Goal: Task Accomplishment & Management: Complete application form

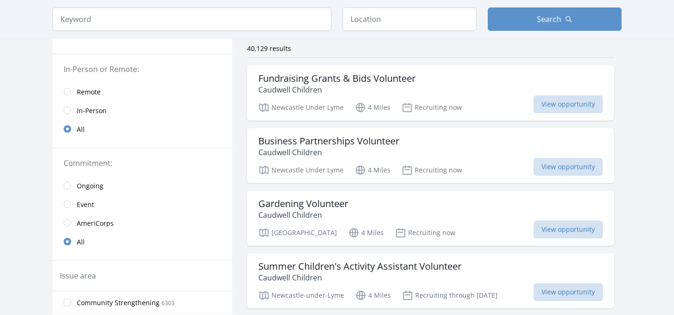
scroll to position [71, 0]
click at [66, 92] on input "radio" at bounding box center [67, 92] width 7 height 7
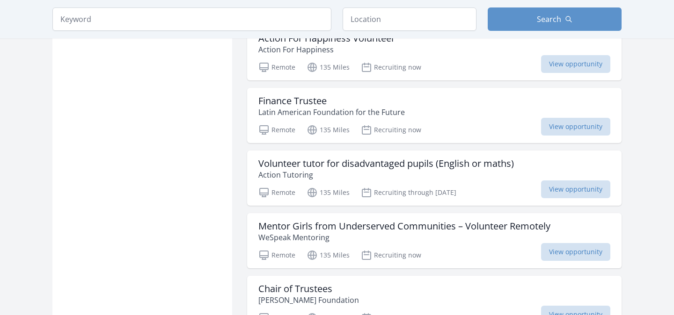
scroll to position [1080, 0]
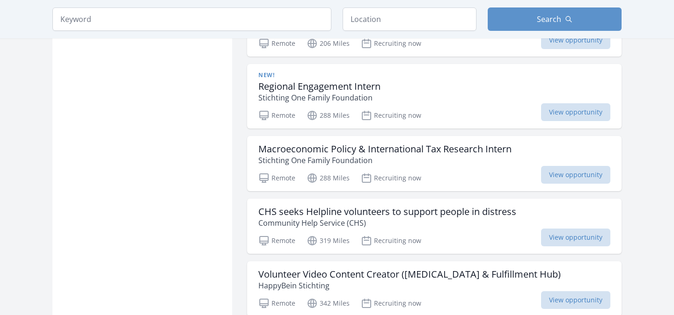
scroll to position [2210, 0]
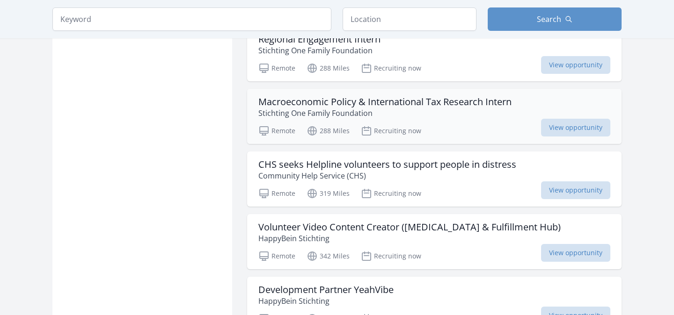
click at [312, 103] on h3 "Macroeconomic Policy & International Tax Research Intern" at bounding box center [384, 101] width 253 height 11
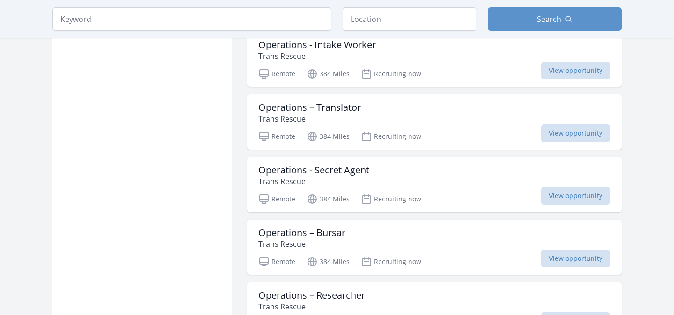
scroll to position [2771, 0]
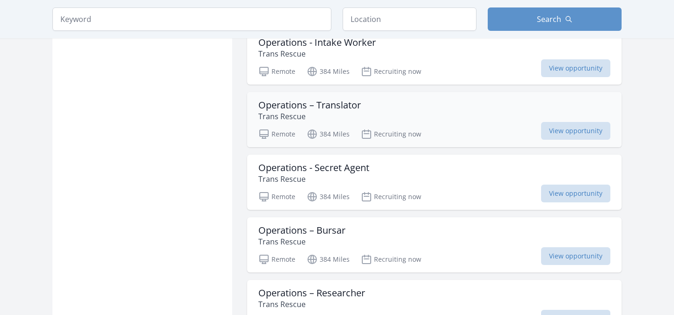
click at [342, 116] on p "Trans Rescue" at bounding box center [309, 116] width 102 height 11
click at [328, 169] on h3 "Operations - Secret Agent" at bounding box center [313, 167] width 111 height 11
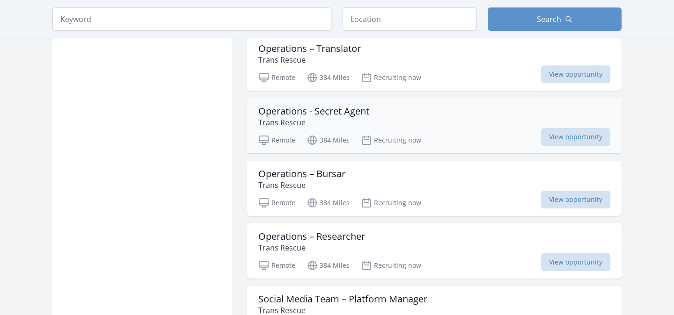
scroll to position [2829, 0]
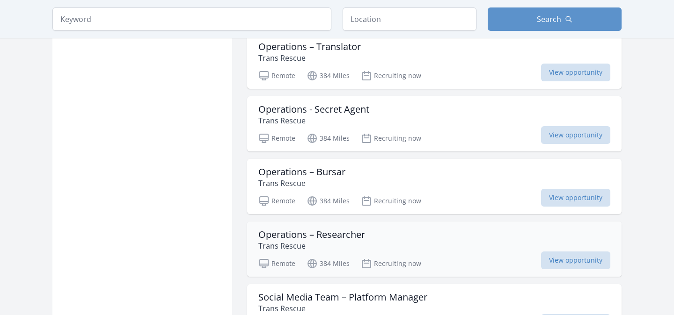
click at [351, 235] on h3 "Operations – Researcher" at bounding box center [311, 234] width 107 height 11
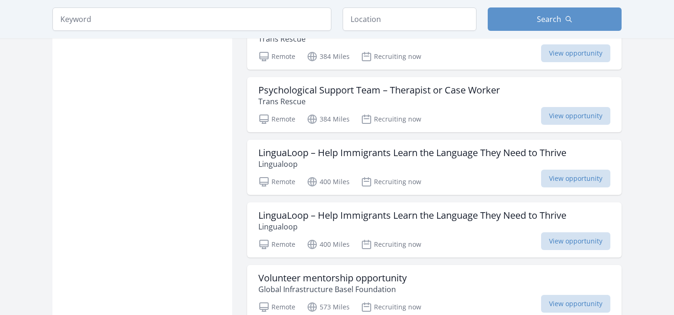
scroll to position [3351, 0]
click at [407, 150] on h3 "LinguaLoop – Help Immigrants Learn the Language They Need to Thrive" at bounding box center [412, 151] width 308 height 11
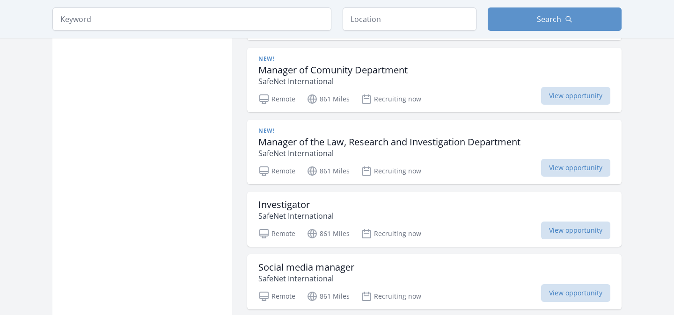
scroll to position [4213, 0]
click at [356, 209] on div "Investigator SafeNet International" at bounding box center [434, 210] width 352 height 22
click at [308, 200] on h3 "Investigator" at bounding box center [295, 204] width 75 height 11
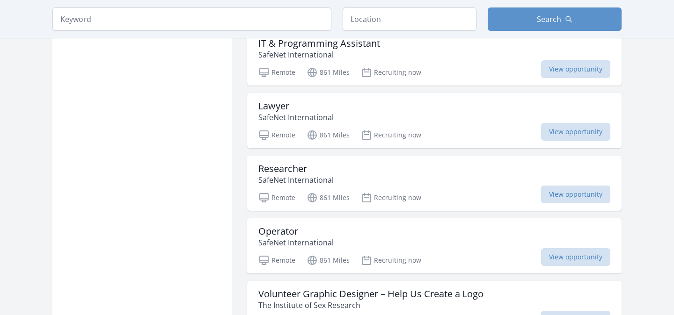
scroll to position [4570, 0]
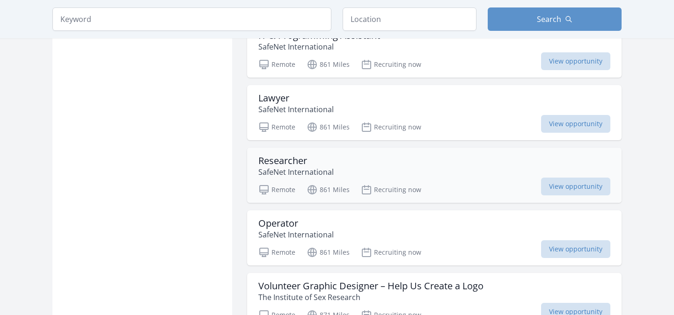
click at [366, 176] on div "Researcher SafeNet International" at bounding box center [434, 166] width 352 height 22
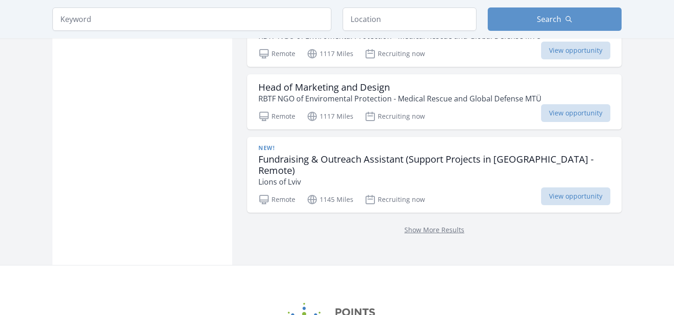
scroll to position [5027, 0]
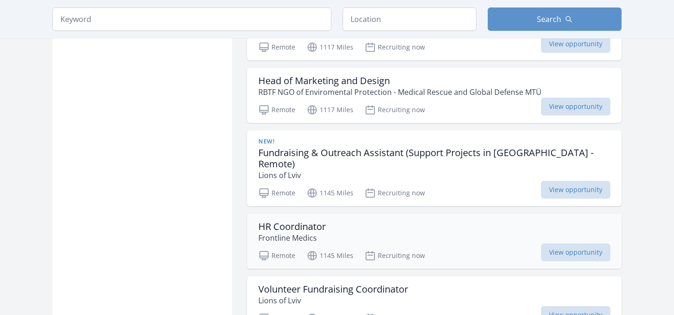
click at [437, 221] on div "HR Coordinator Frontline Medics" at bounding box center [434, 232] width 352 height 22
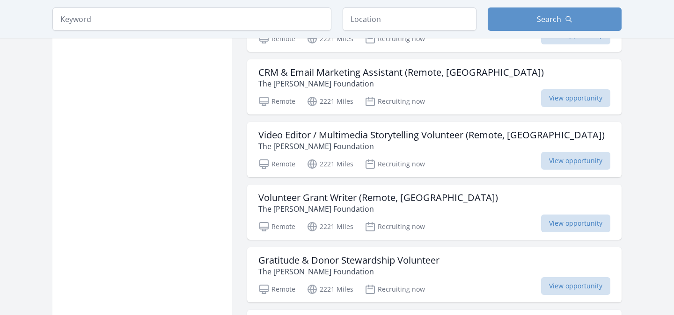
scroll to position [5917, 0]
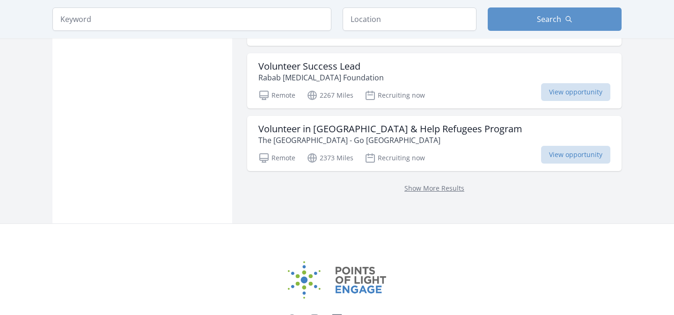
scroll to position [6357, 0]
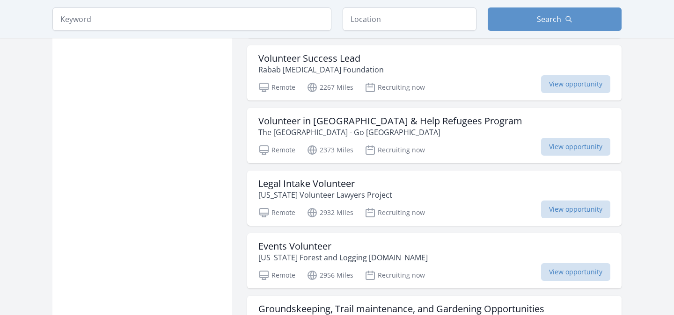
click at [405, 127] on p "The Palestinian Center - Go Palestine" at bounding box center [390, 132] width 264 height 11
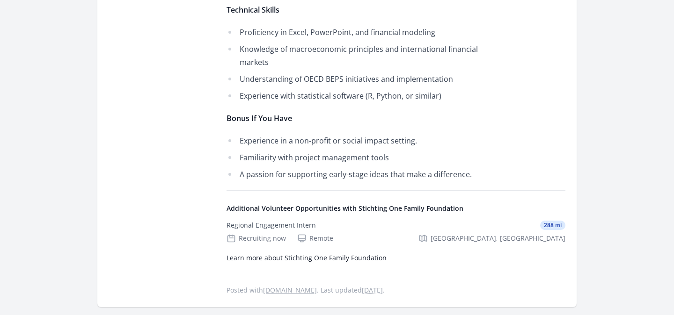
scroll to position [1084, 0]
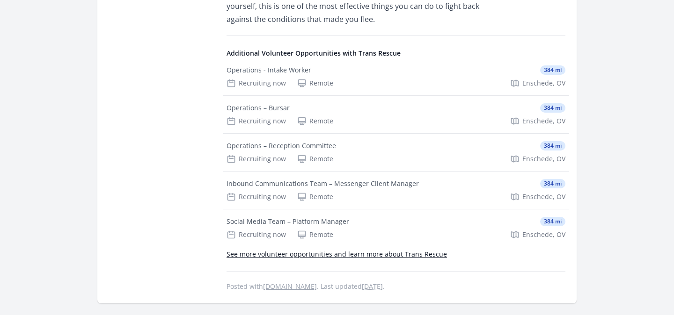
scroll to position [410, 0]
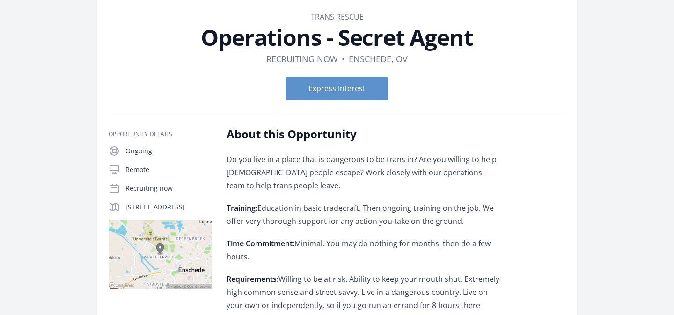
scroll to position [34, 0]
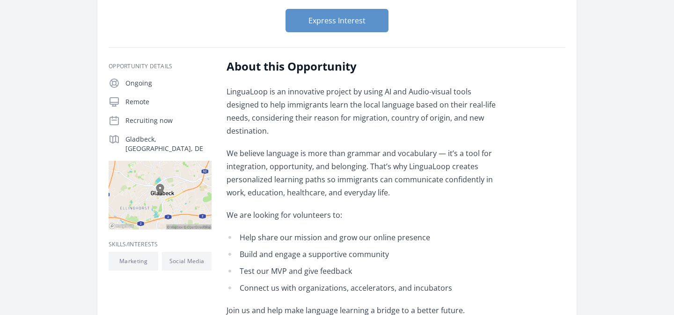
scroll to position [131, 0]
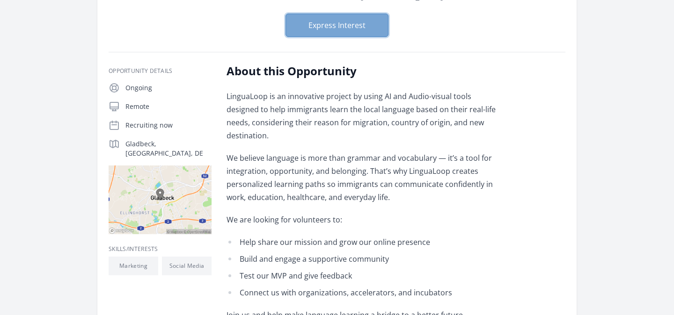
click at [371, 29] on button "Express Interest" at bounding box center [336, 25] width 103 height 23
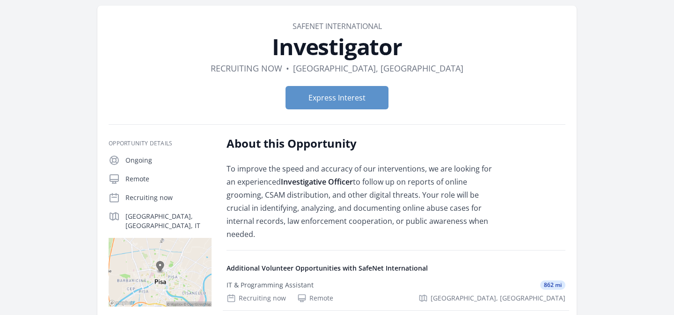
scroll to position [39, 0]
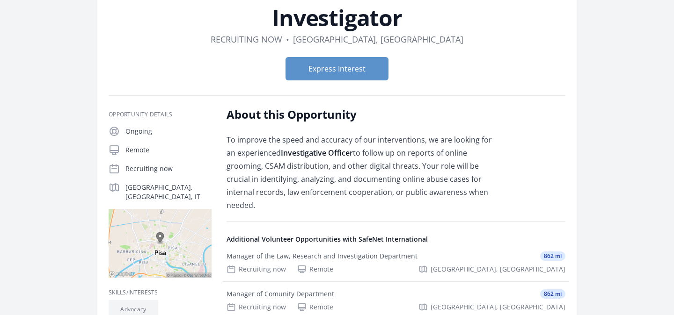
scroll to position [51, 0]
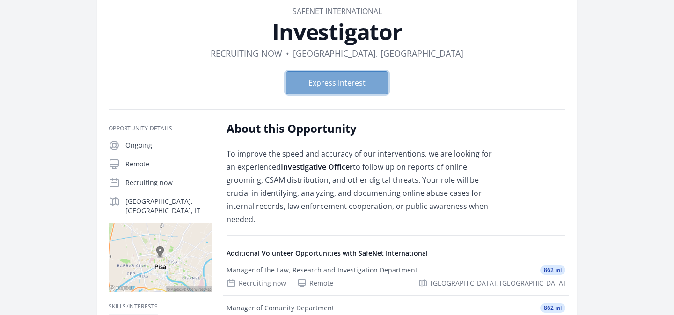
click at [331, 86] on button "Express Interest" at bounding box center [336, 82] width 103 height 23
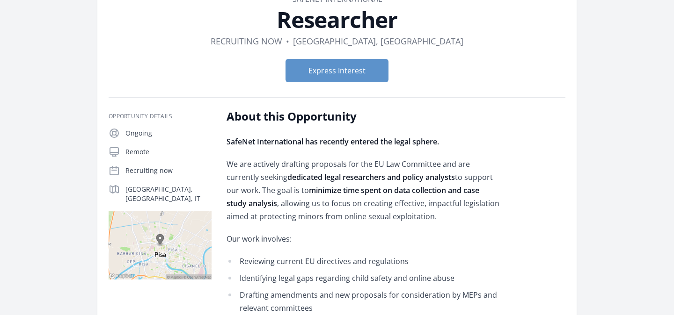
scroll to position [52, 0]
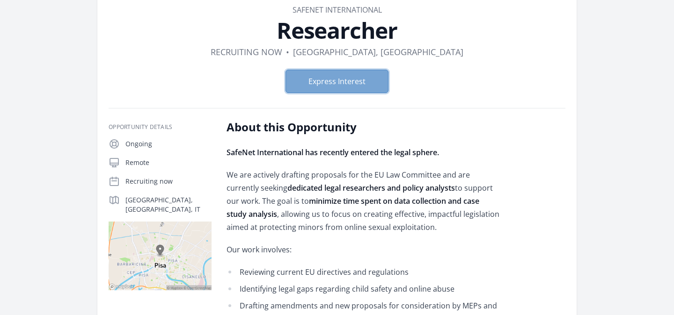
click at [339, 87] on button "Express Interest" at bounding box center [336, 81] width 103 height 23
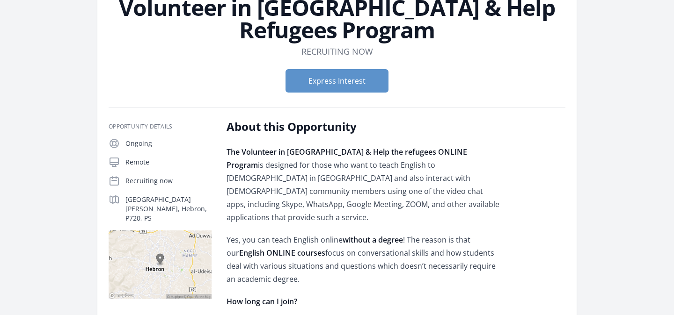
scroll to position [72, 0]
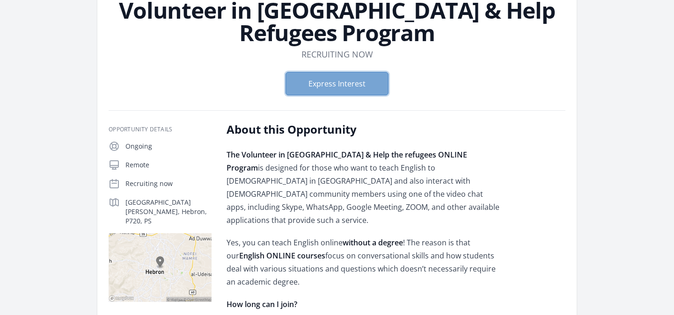
click at [322, 89] on button "Express Interest" at bounding box center [336, 83] width 103 height 23
